Goal: Find specific page/section: Find specific page/section

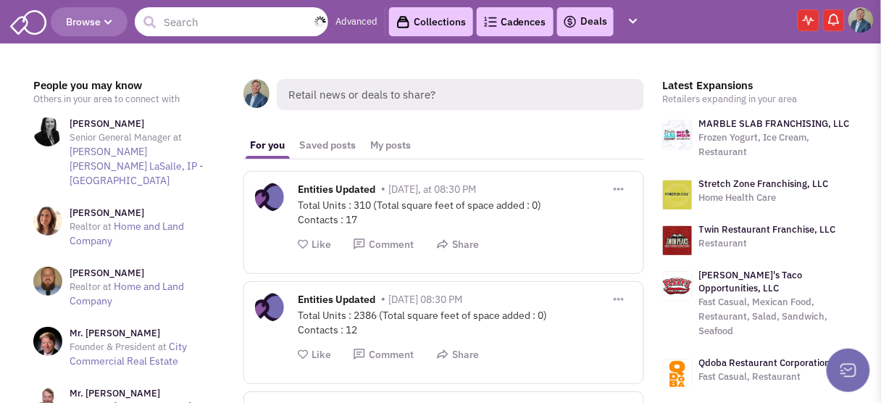
click at [248, 25] on input "text" at bounding box center [231, 21] width 193 height 29
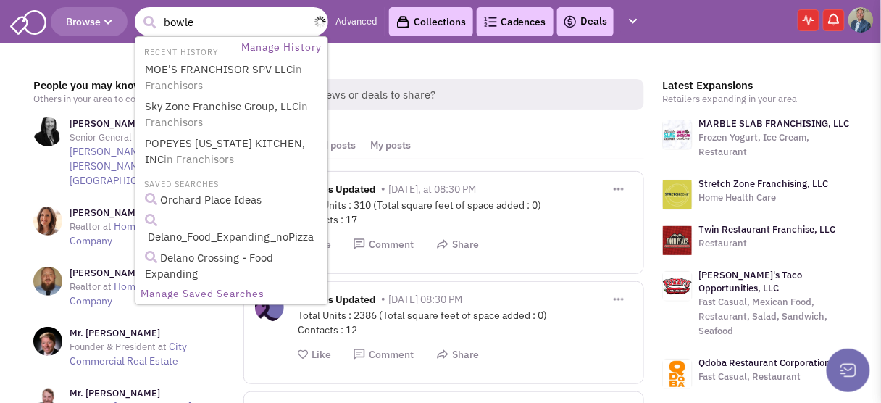
type input "bowler"
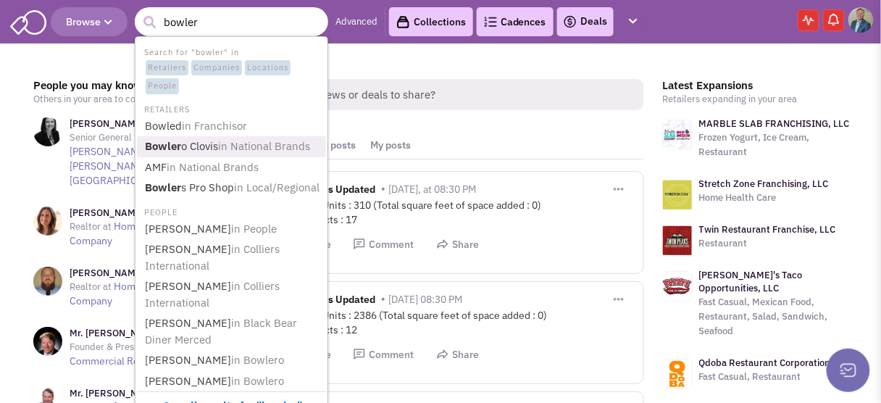
click at [167, 144] on b "Bowler" at bounding box center [163, 146] width 36 height 14
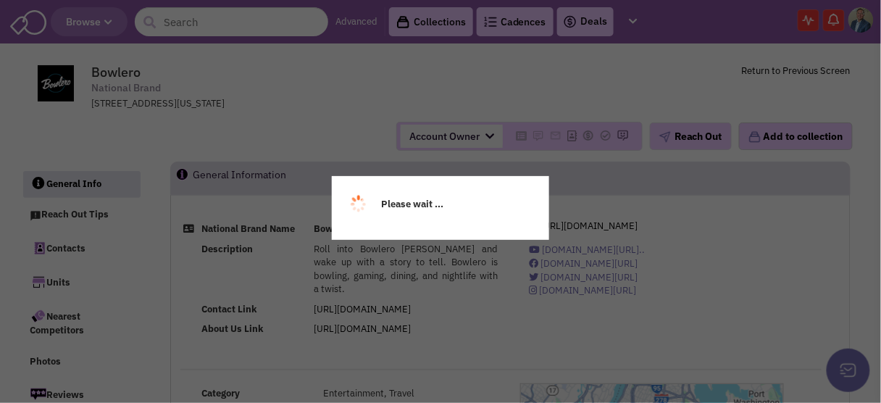
select select
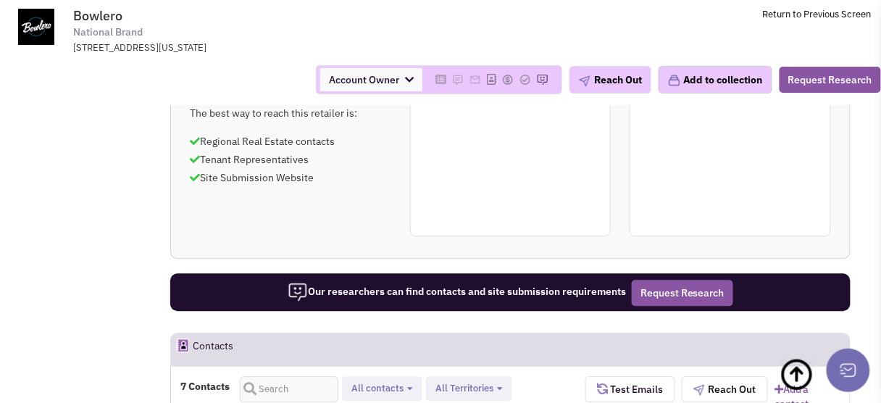
scroll to position [811, 0]
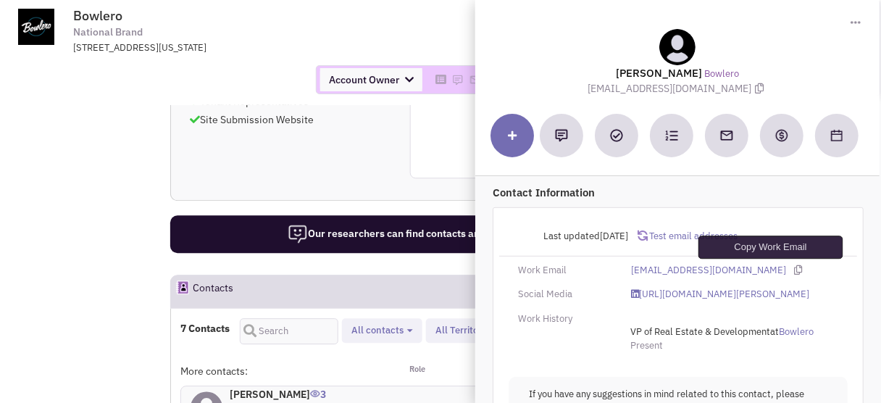
click at [794, 266] on icon at bounding box center [798, 269] width 8 height 9
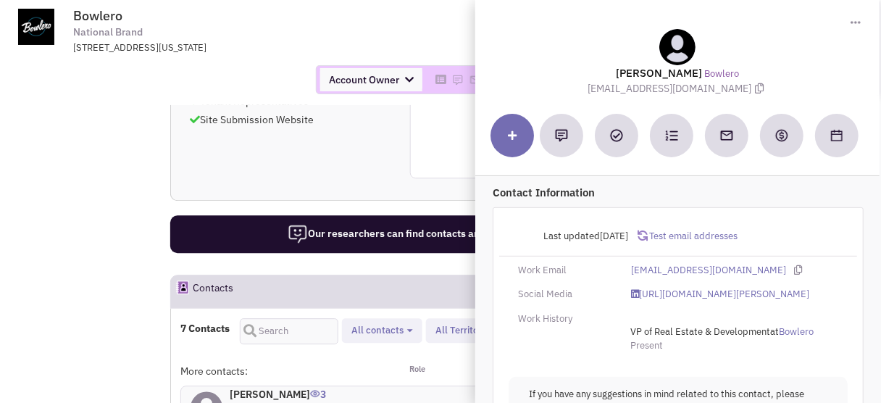
click at [212, 104] on div "Account Owner Account Owner Brian Merz Jason Gauthier" at bounding box center [440, 79] width 899 height 51
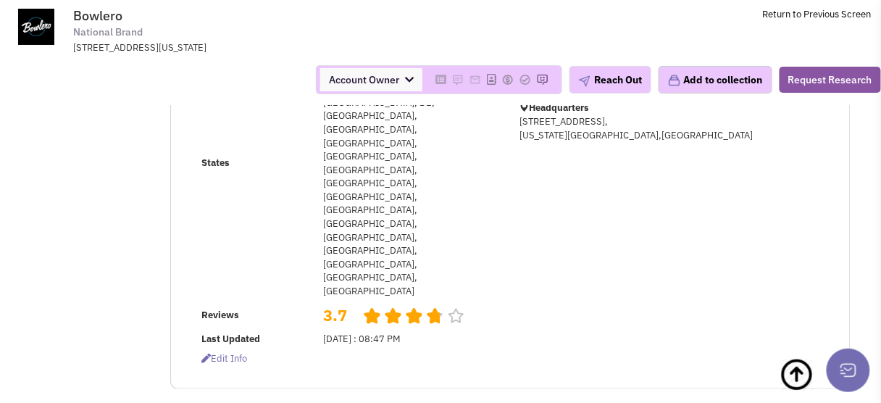
scroll to position [0, 0]
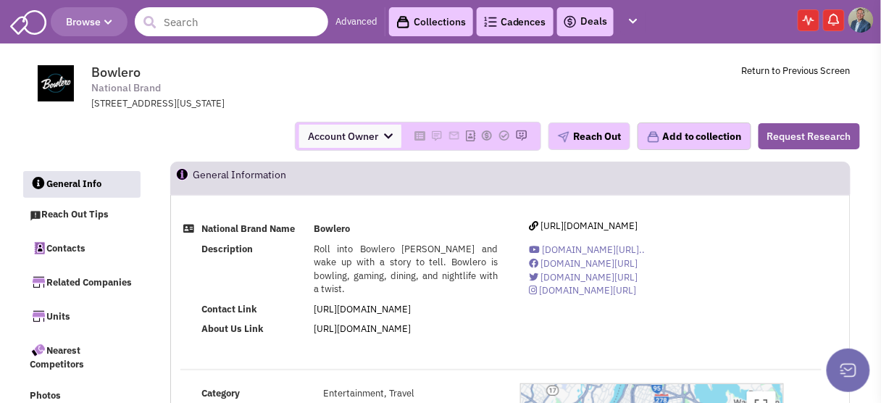
click at [209, 29] on input "text" at bounding box center [231, 21] width 193 height 29
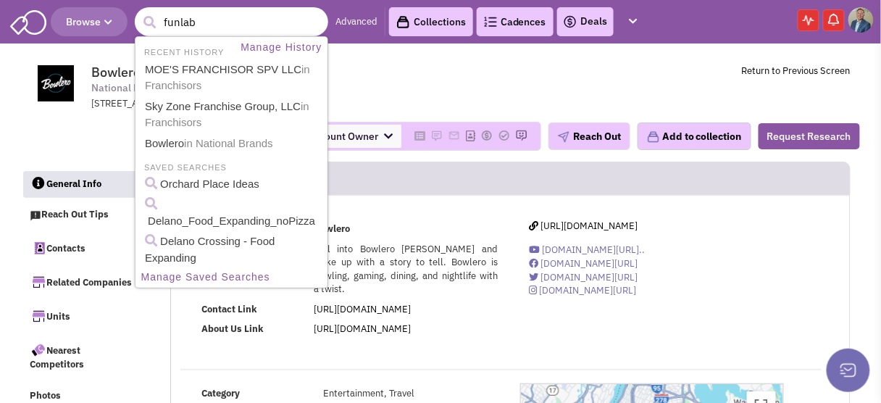
type input "funlab"
click at [139, 12] on button "submit" at bounding box center [150, 23] width 22 height 22
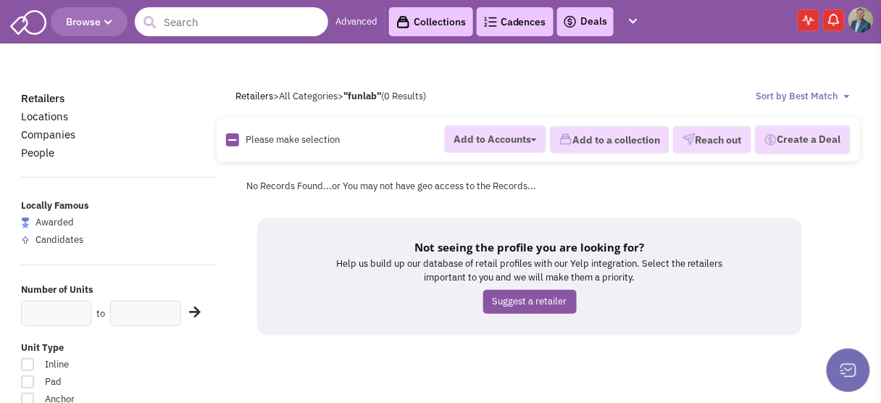
click at [209, 21] on input "text" at bounding box center [231, 21] width 193 height 29
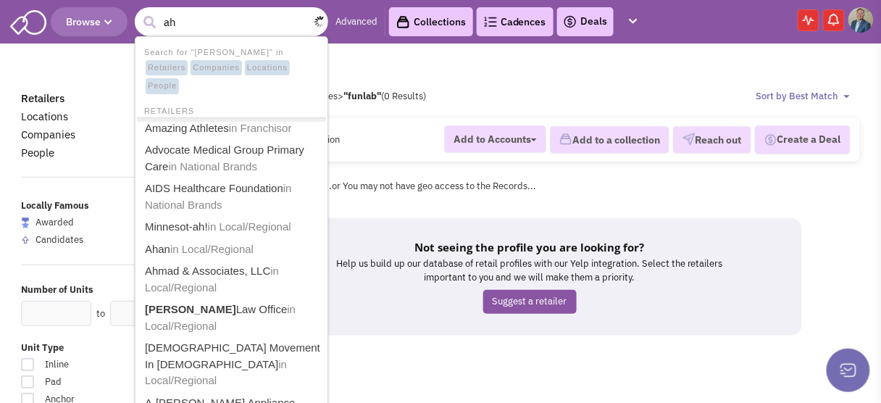
type input "a"
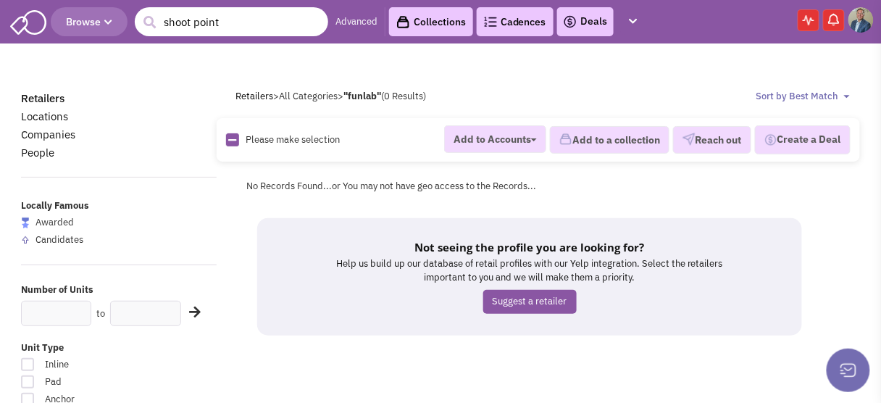
drag, startPoint x: 267, startPoint y: 24, endPoint x: 125, endPoint y: 21, distance: 142.7
click at [125, 22] on header "Browse 1 result is available, use up and down arrow keys to navigate. shoot poi…" at bounding box center [440, 21] width 881 height 43
type input "range [GEOGRAPHIC_DATA]"
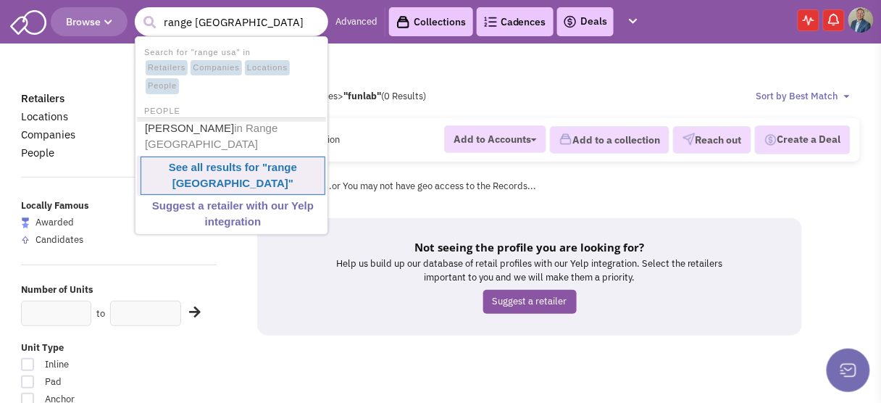
click at [219, 161] on b "See all results for " range usa "" at bounding box center [233, 175] width 128 height 29
